Goal: Task Accomplishment & Management: Manage account settings

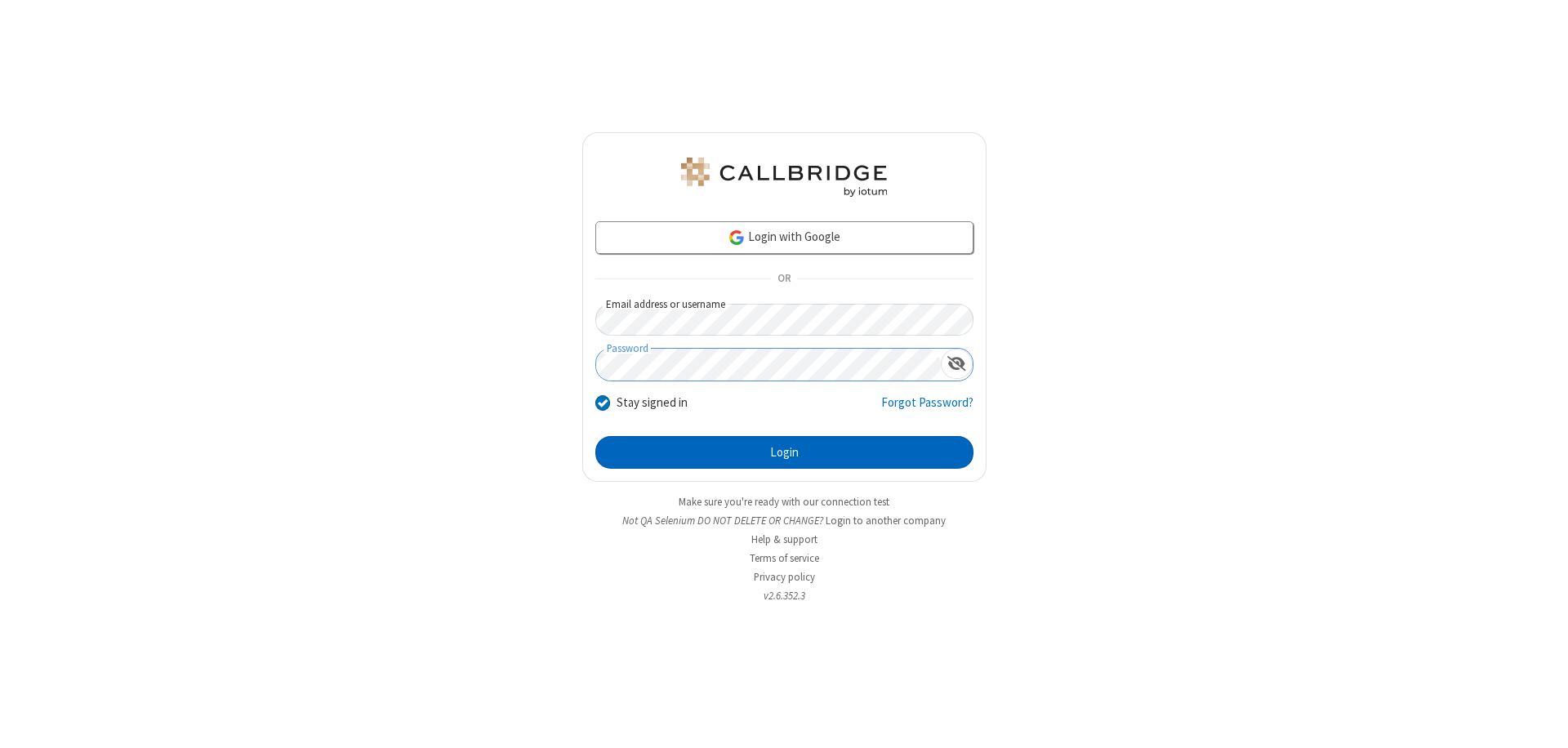
click at [784, 453] on button "Login" at bounding box center [784, 452] width 378 height 33
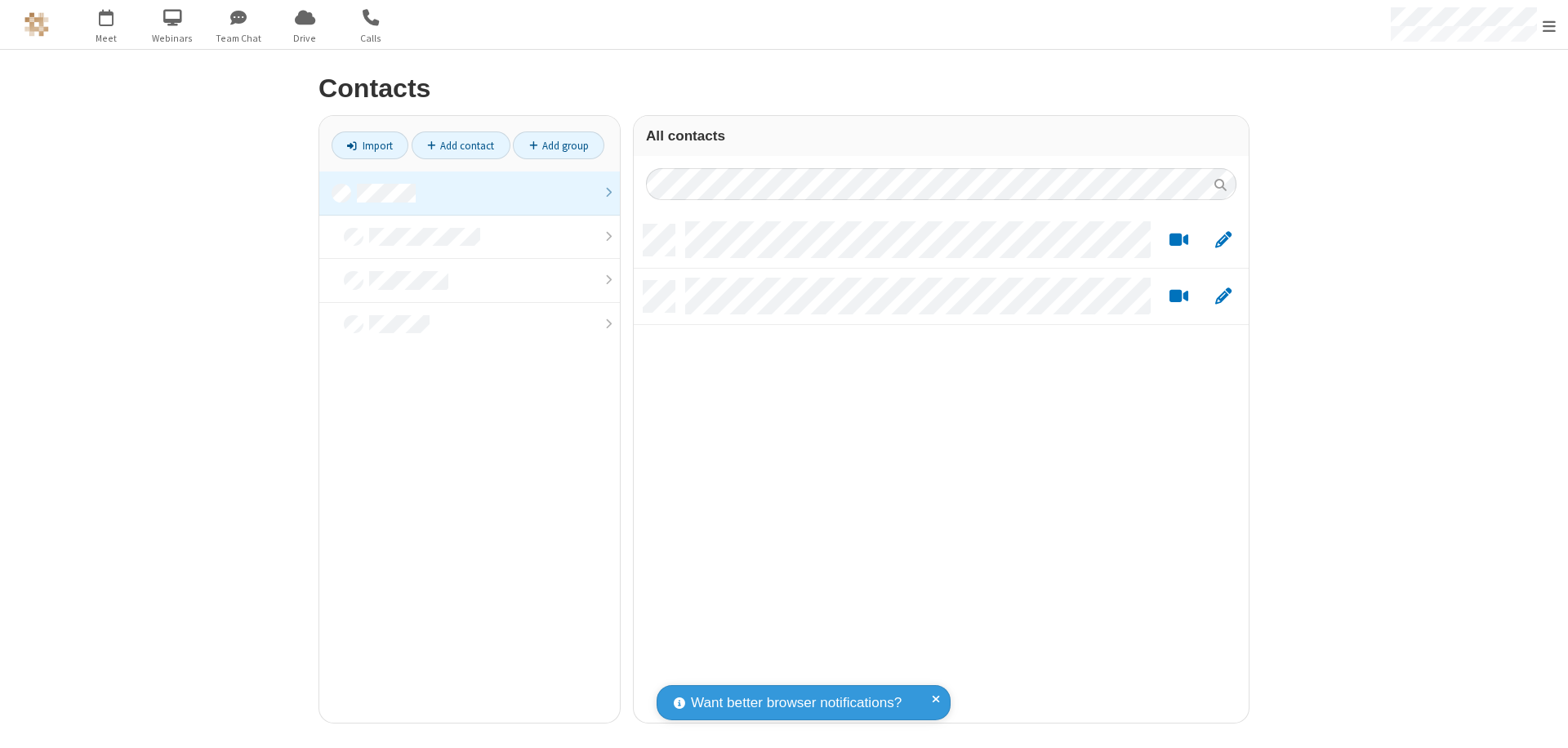
scroll to position [498, 603]
click at [469, 192] on link at bounding box center [469, 193] width 301 height 44
click at [559, 145] on link "Add group" at bounding box center [558, 145] width 91 height 28
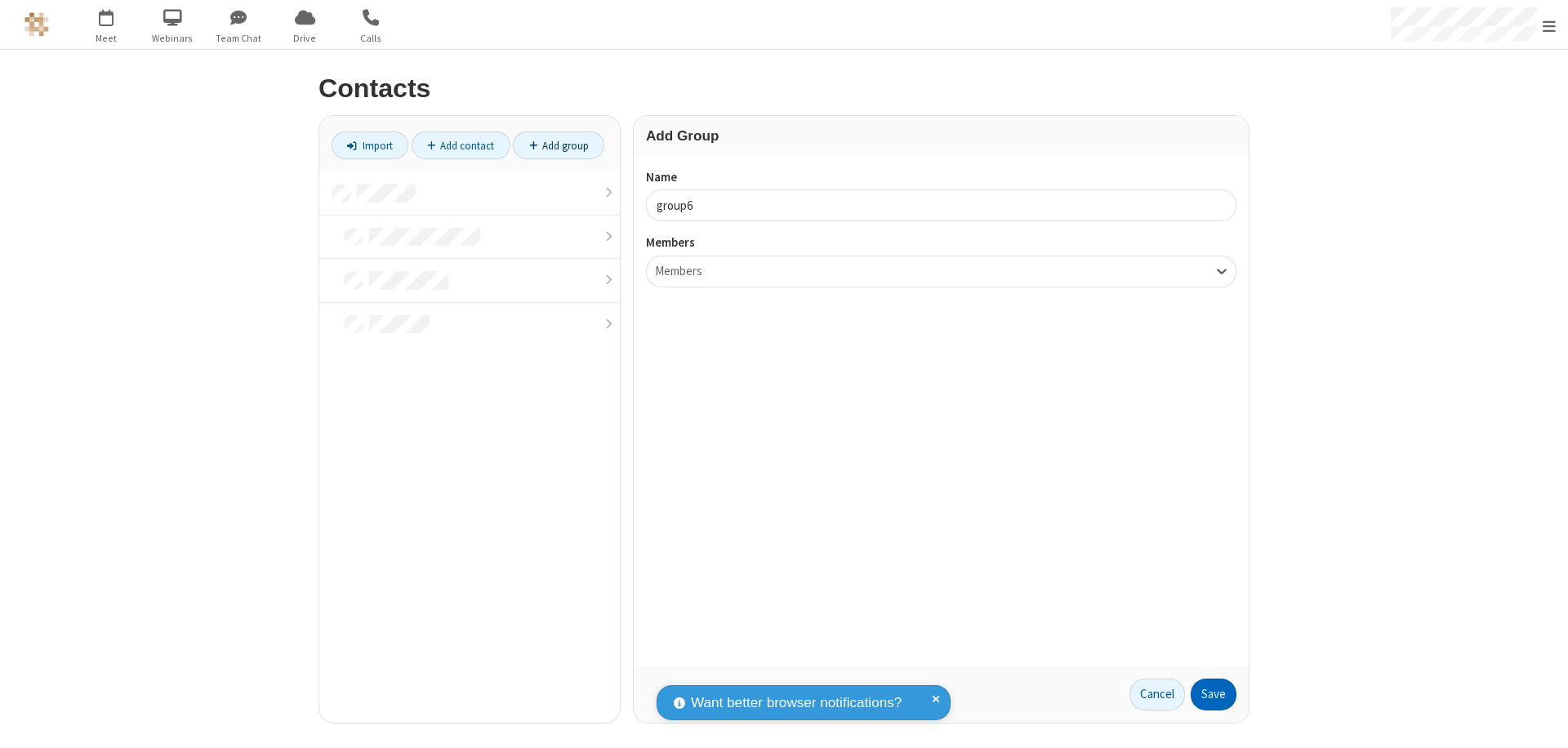
type input "group6"
click at [1213, 694] on button "Save" at bounding box center [1213, 695] width 46 height 33
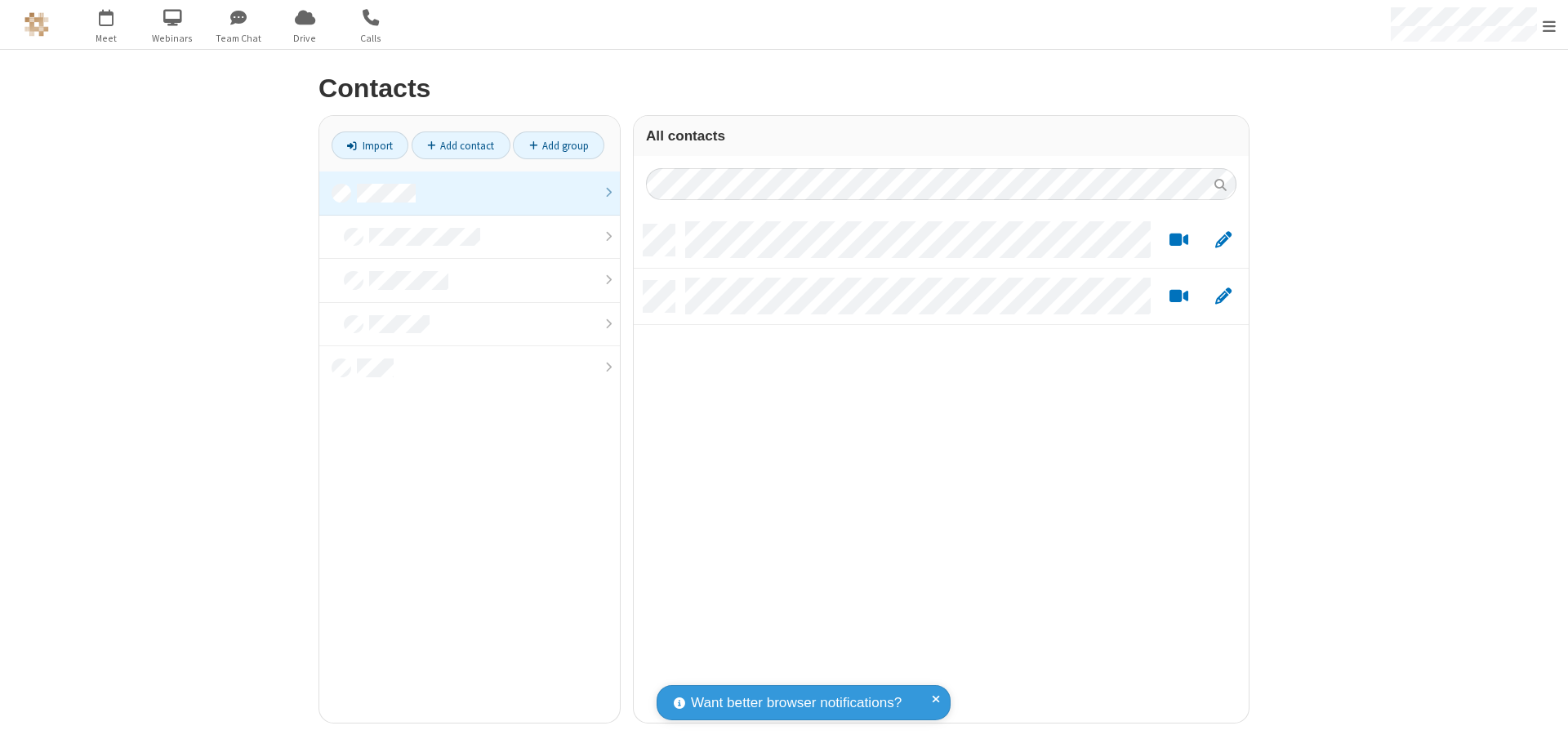
click at [469, 192] on link at bounding box center [469, 193] width 301 height 44
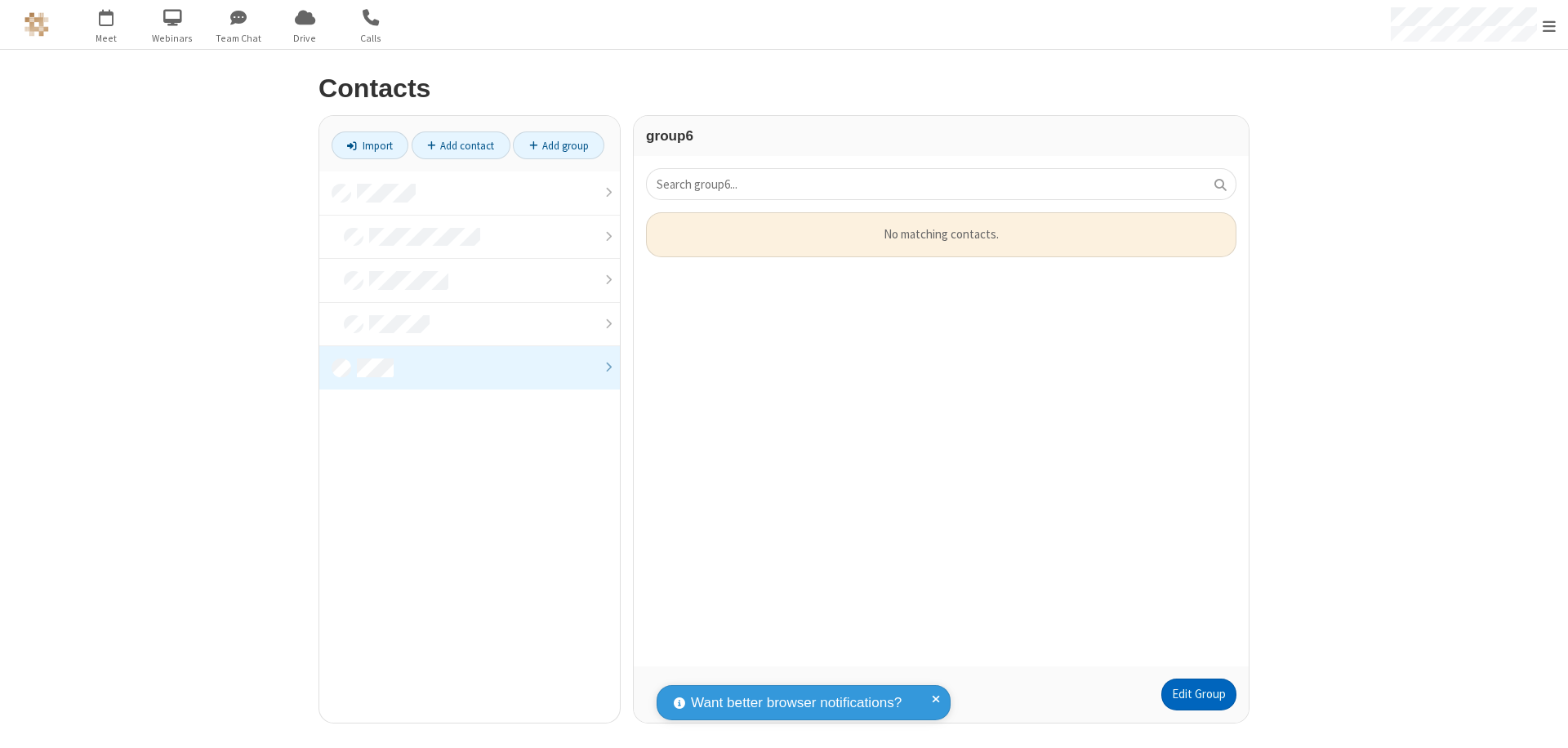
click at [1198, 694] on link "Edit Group" at bounding box center [1198, 695] width 75 height 33
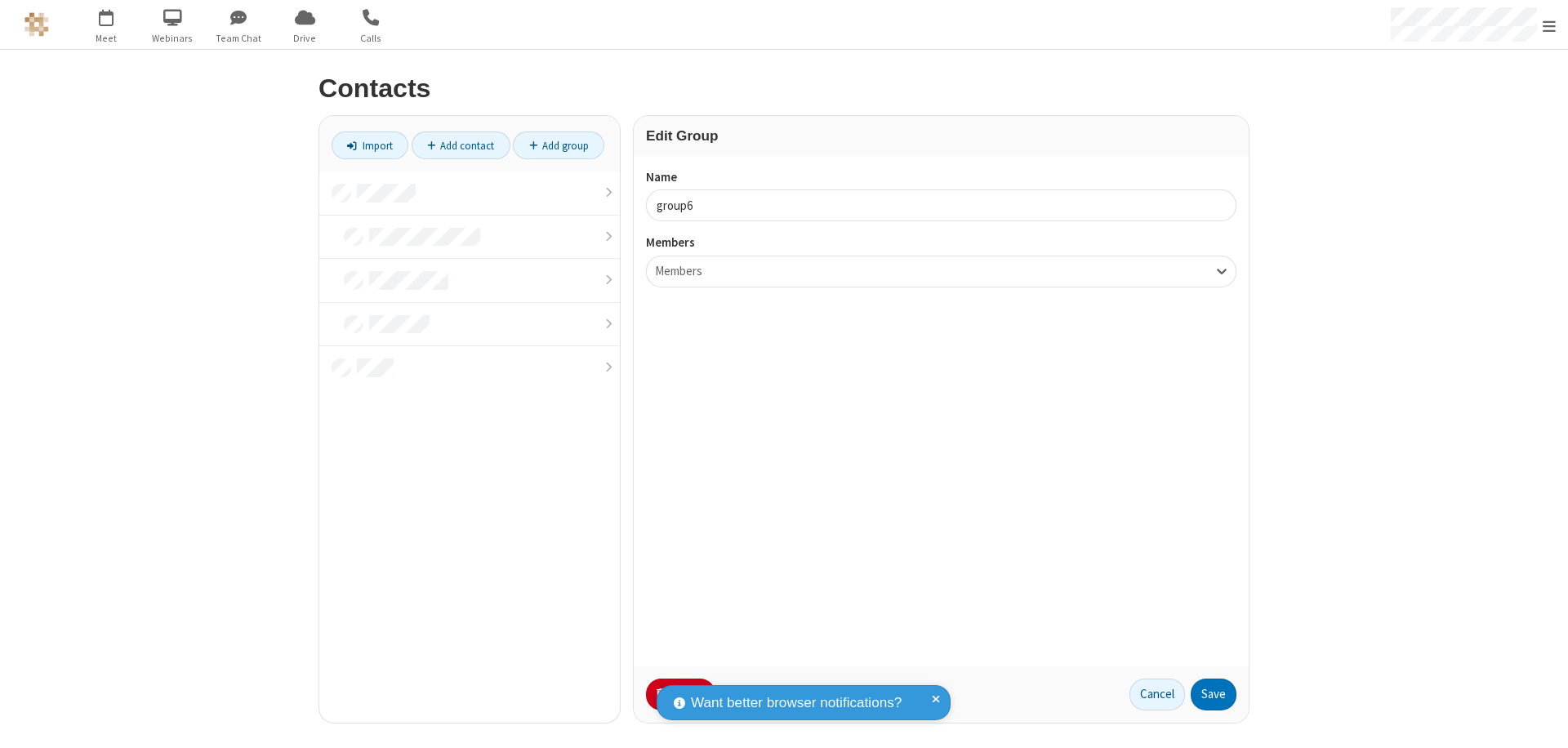
click at [0, 0] on button "No Thanks" at bounding box center [0, 0] width 0 height 0
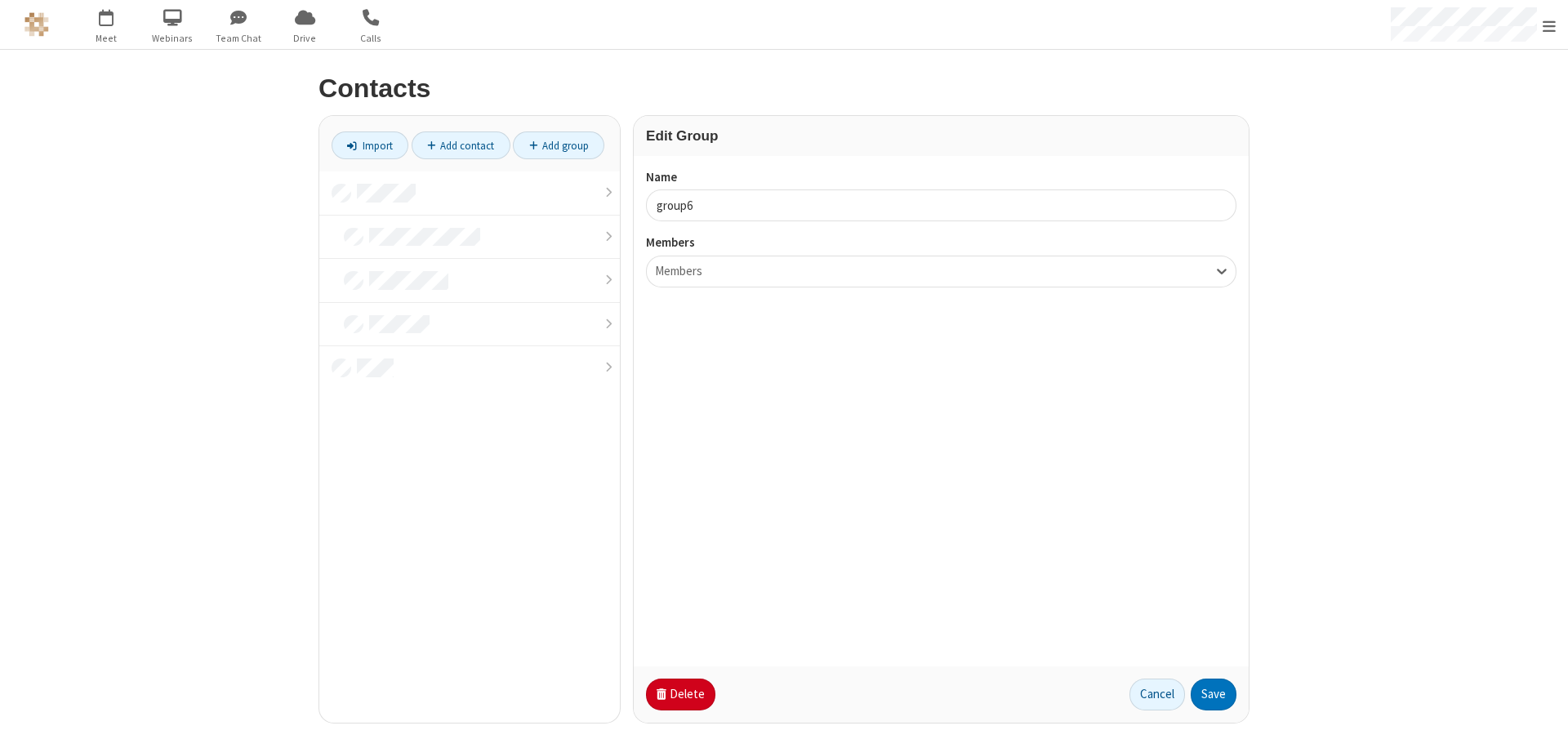
click at [679, 694] on button "Delete" at bounding box center [681, 695] width 69 height 33
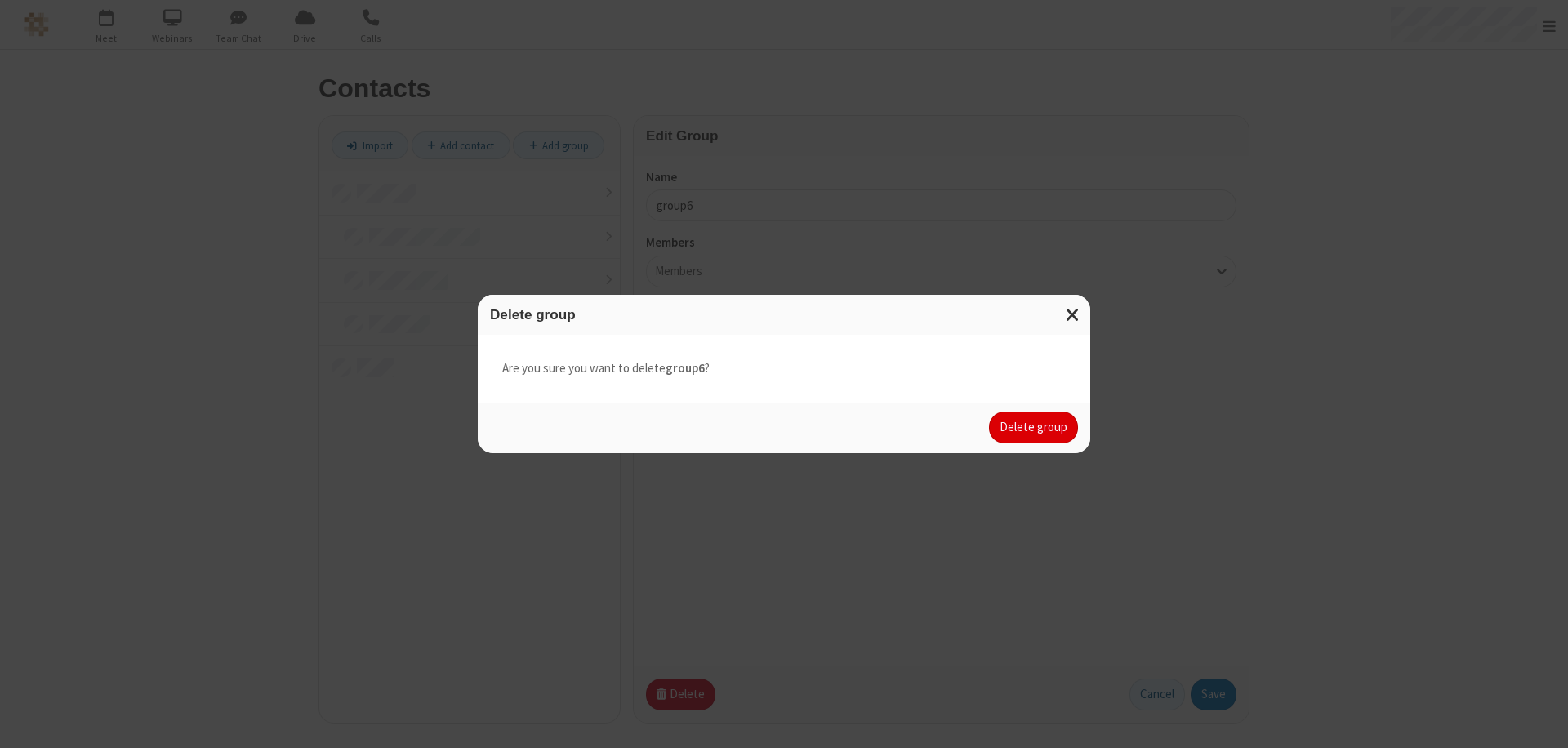
click at [1034, 427] on button "Delete group" at bounding box center [1033, 427] width 89 height 33
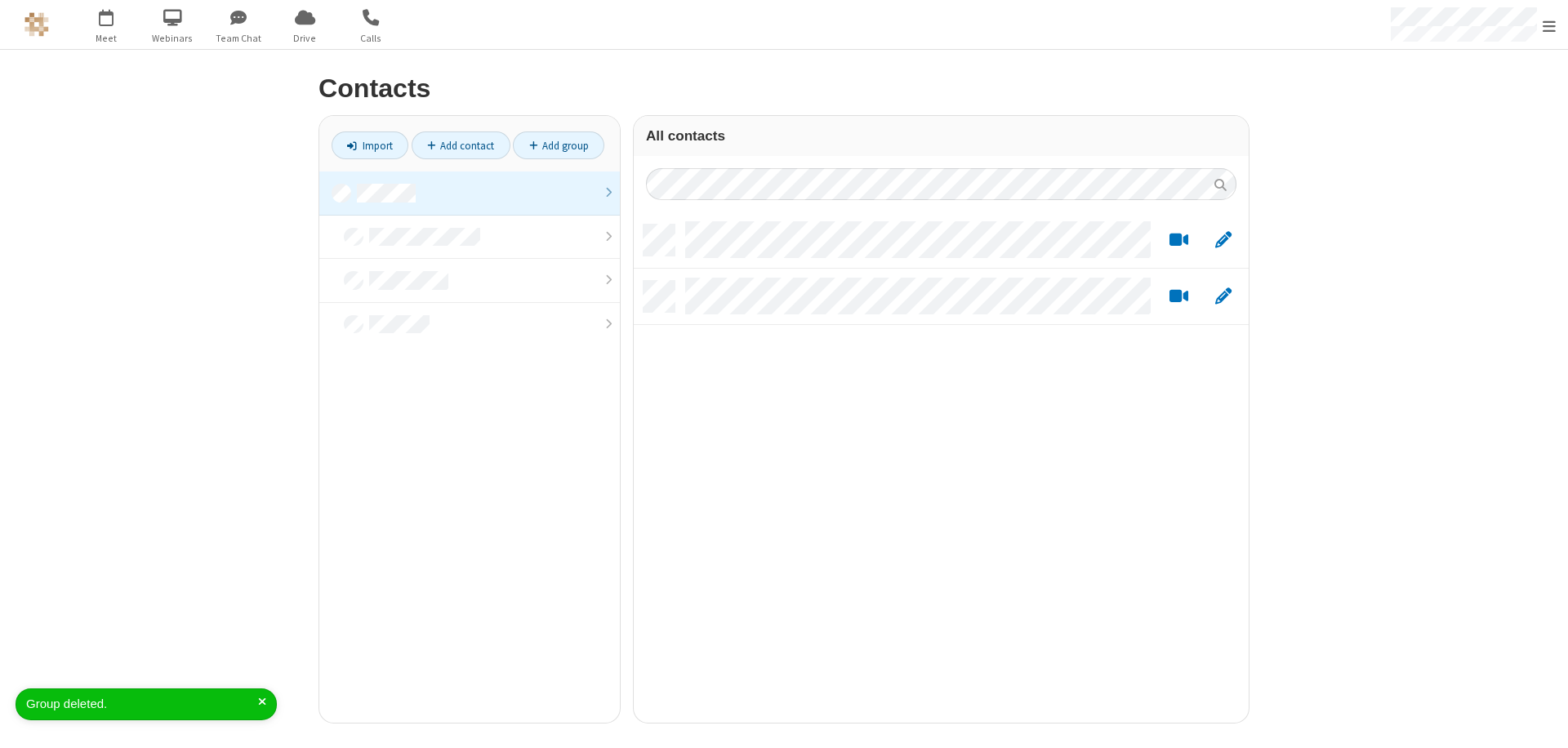
scroll to position [498, 603]
